Goal: Task Accomplishment & Management: Use online tool/utility

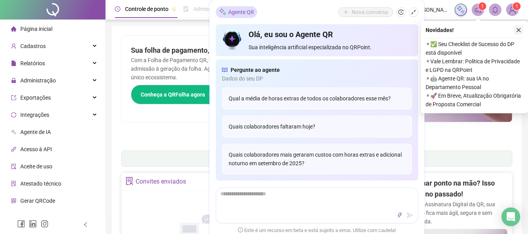
click at [517, 30] on icon "close" at bounding box center [517, 29] width 5 height 5
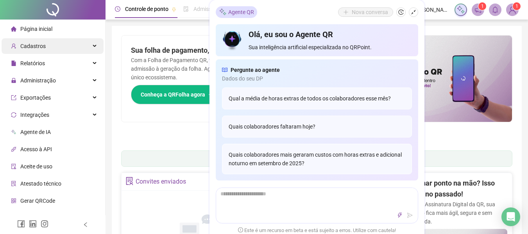
click at [59, 46] on div "Cadastros" at bounding box center [53, 46] width 102 height 16
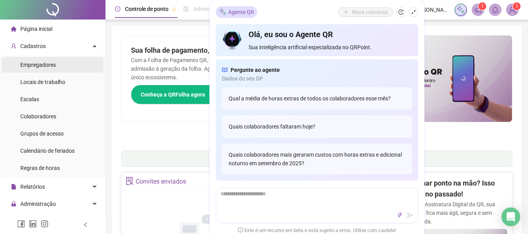
click at [53, 67] on span "Empregadores" at bounding box center [38, 65] width 36 height 6
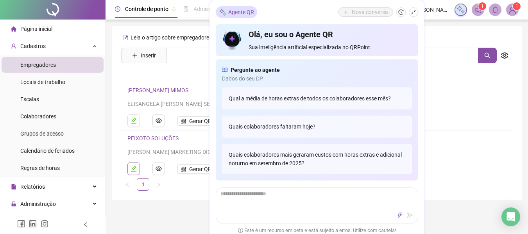
click at [135, 167] on icon "edit" at bounding box center [133, 168] width 5 height 5
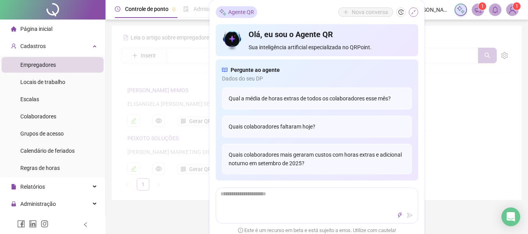
click at [413, 13] on icon "shrink" at bounding box center [412, 11] width 5 height 5
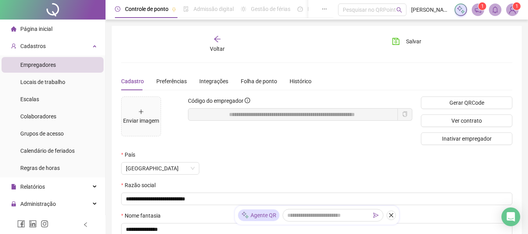
scroll to position [39, 0]
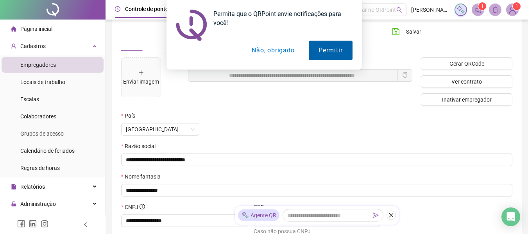
click at [334, 49] on button "Permitir" at bounding box center [329, 51] width 43 height 20
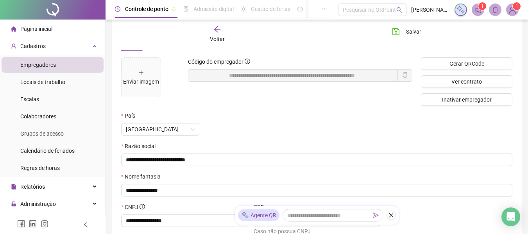
click at [348, 117] on div "País" at bounding box center [283, 117] width 324 height 12
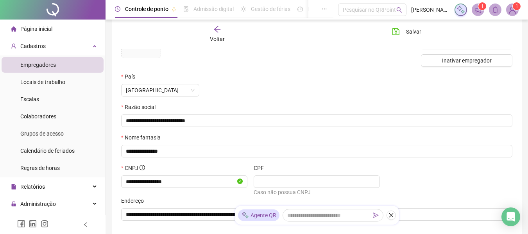
scroll to position [0, 0]
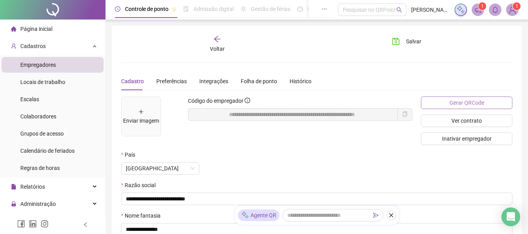
click at [457, 101] on span "Gerar QRCode" at bounding box center [466, 102] width 35 height 9
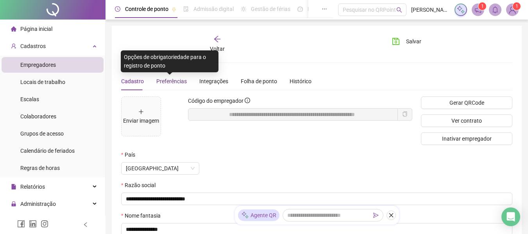
click at [173, 82] on span "Preferências" at bounding box center [171, 81] width 30 height 6
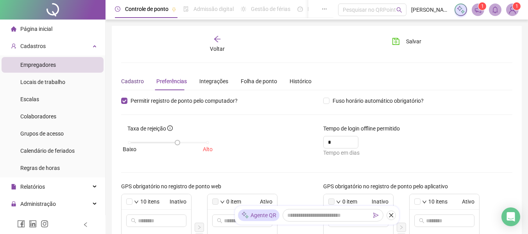
click at [135, 80] on div "Cadastro" at bounding box center [132, 81] width 23 height 9
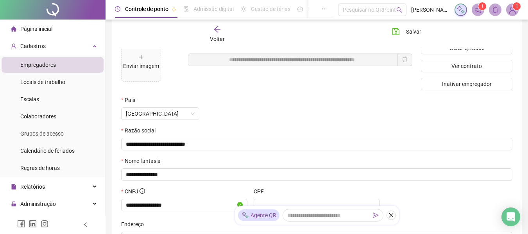
scroll to position [16, 0]
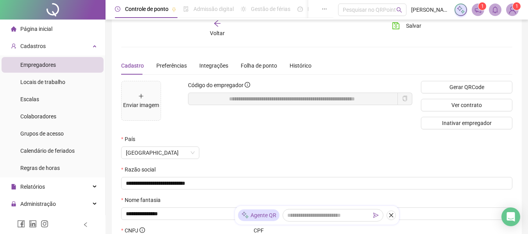
drag, startPoint x: 219, startPoint y: 101, endPoint x: 232, endPoint y: 129, distance: 30.6
click at [232, 129] on div "**********" at bounding box center [300, 108] width 233 height 54
click at [177, 67] on span "Preferências" at bounding box center [171, 65] width 30 height 6
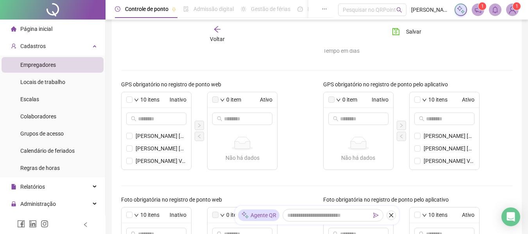
scroll to position [0, 0]
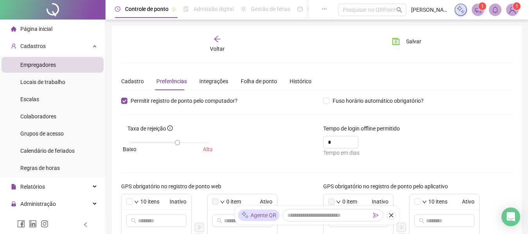
click at [205, 81] on div "Integrações" at bounding box center [213, 81] width 29 height 9
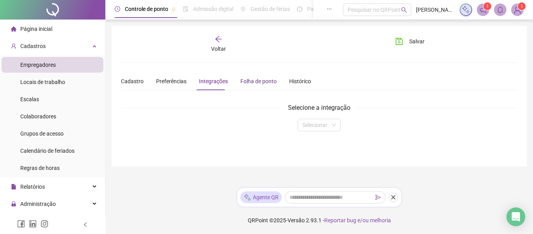
click at [255, 81] on div "Folha de ponto" at bounding box center [259, 81] width 36 height 9
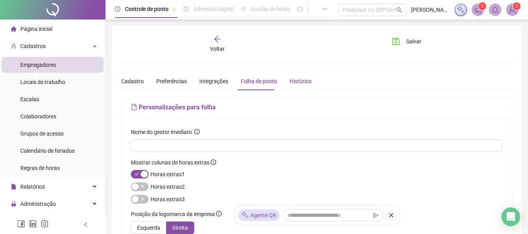
click at [296, 85] on div "Histórico" at bounding box center [300, 81] width 22 height 9
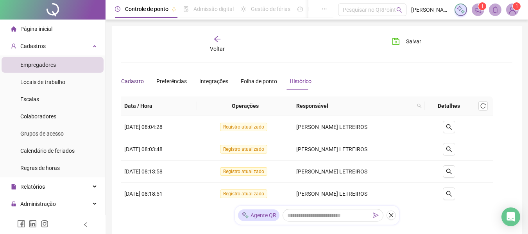
click at [137, 83] on div "Cadastro" at bounding box center [132, 81] width 23 height 9
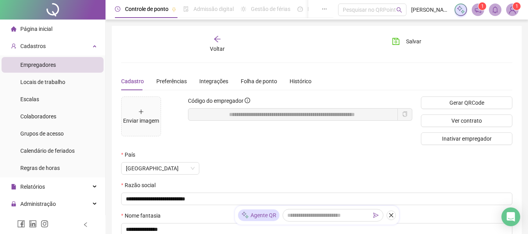
click at [218, 53] on div "Voltar" at bounding box center [217, 44] width 60 height 18
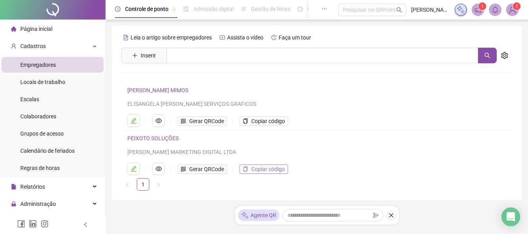
click at [270, 170] on span "Copiar código" at bounding box center [268, 169] width 34 height 9
click at [273, 168] on span "Copiar código" at bounding box center [268, 169] width 34 height 9
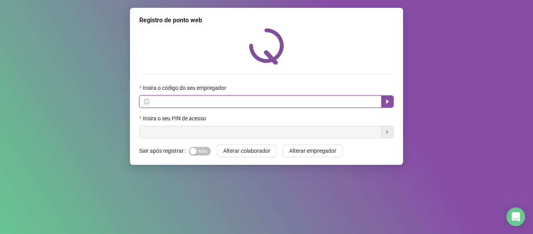
click at [231, 99] on input "text" at bounding box center [264, 101] width 226 height 9
paste input "**********"
type input "**********"
click at [384, 101] on button "button" at bounding box center [387, 101] width 12 height 12
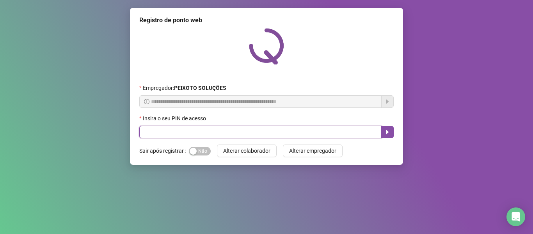
click at [213, 134] on input "text" at bounding box center [260, 132] width 242 height 12
paste input "*****"
type input "*****"
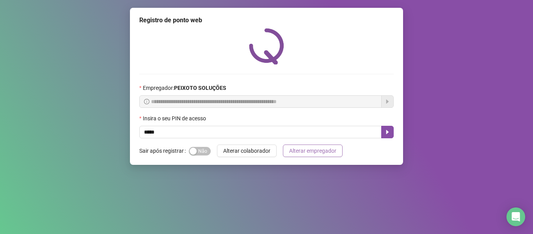
click at [306, 151] on span "Alterar empregador" at bounding box center [312, 150] width 47 height 9
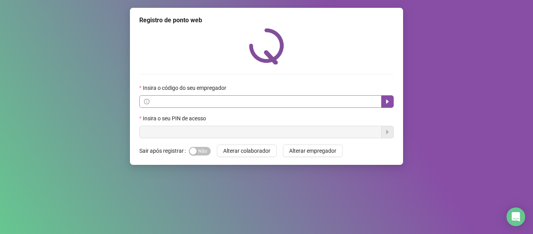
click at [335, 96] on span at bounding box center [260, 101] width 242 height 12
